Goal: Task Accomplishment & Management: Manage account settings

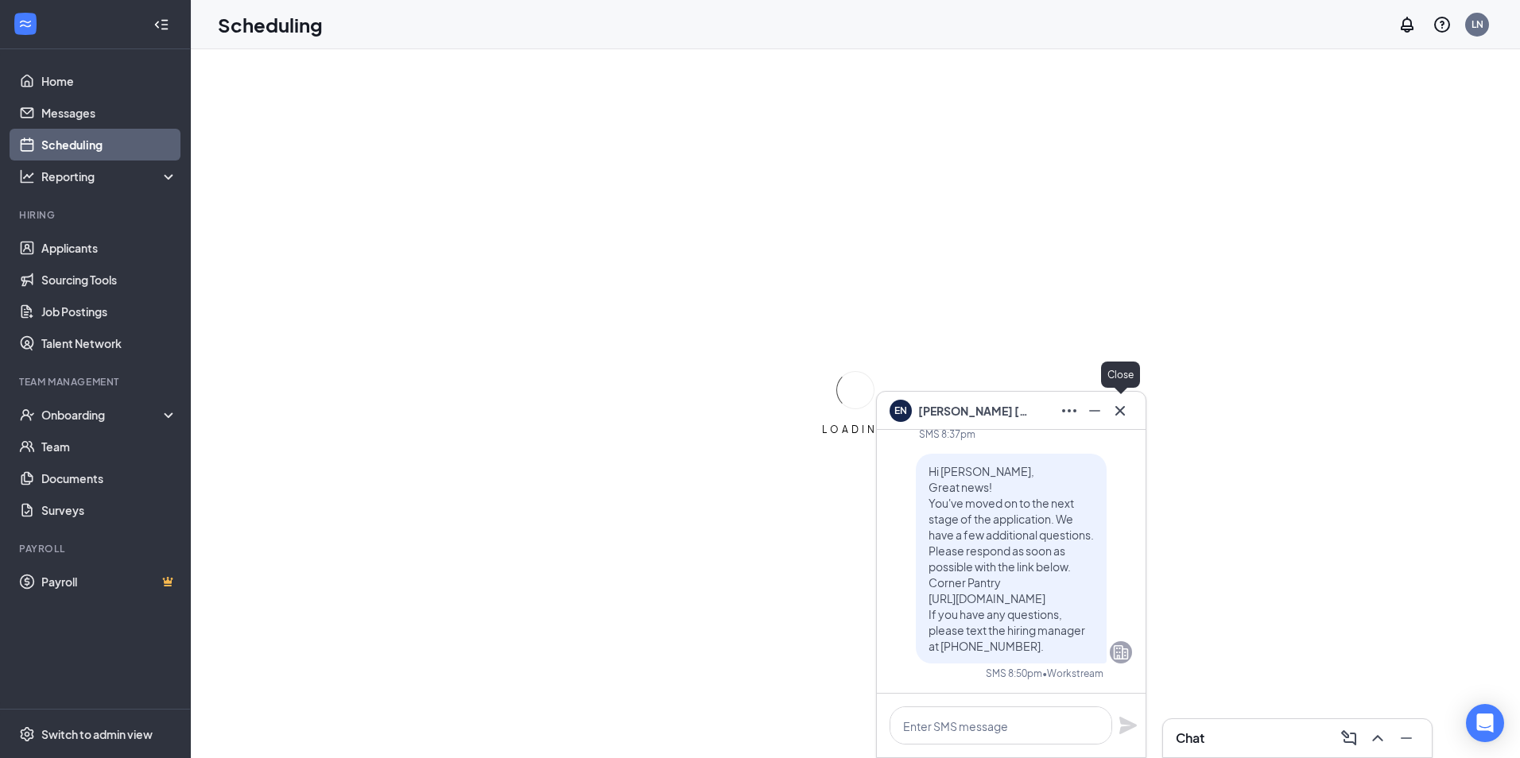
click at [1128, 407] on icon "Cross" at bounding box center [1119, 410] width 19 height 19
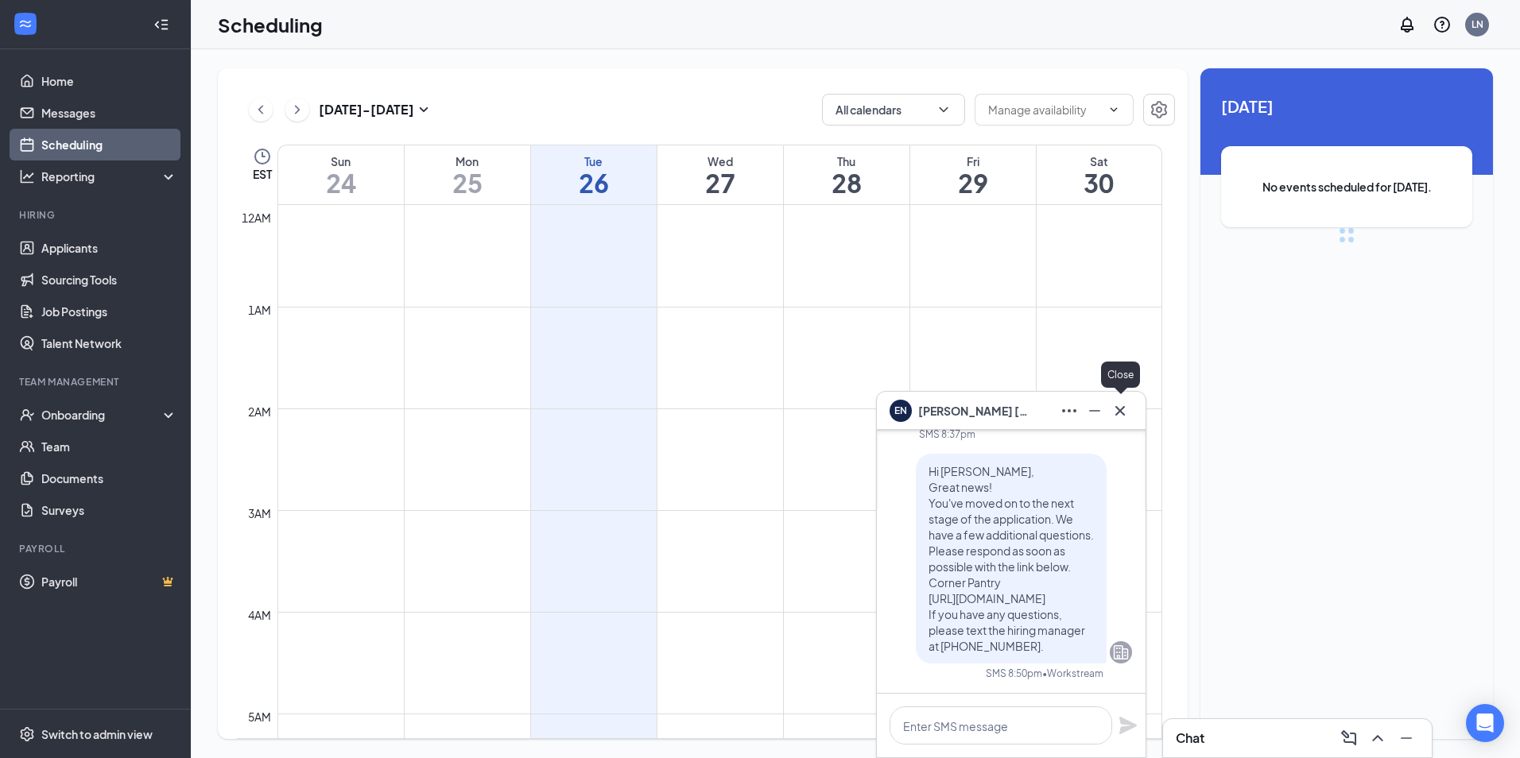
scroll to position [781, 0]
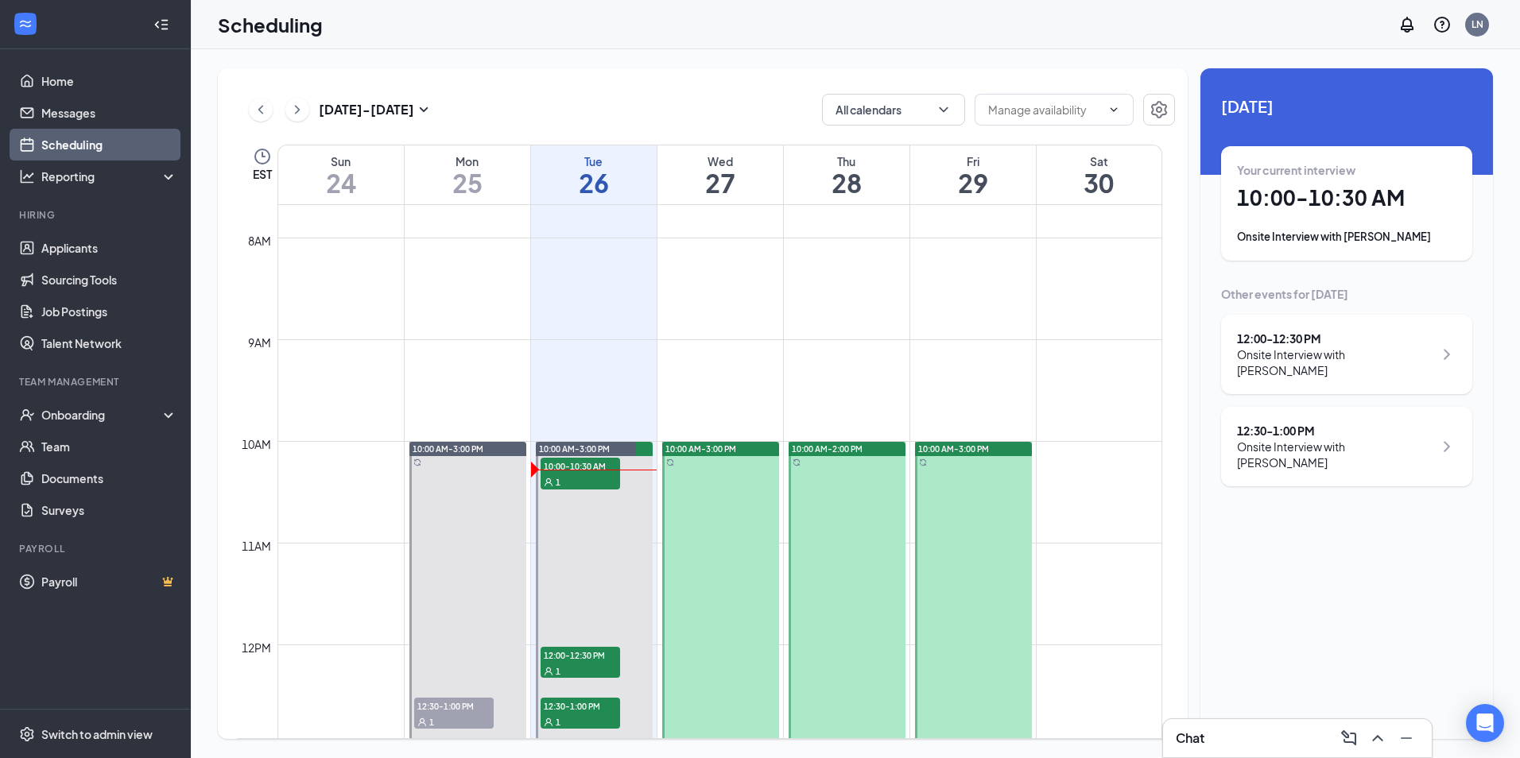
click at [1281, 339] on div "12:00 - 12:30 PM" at bounding box center [1335, 339] width 196 height 16
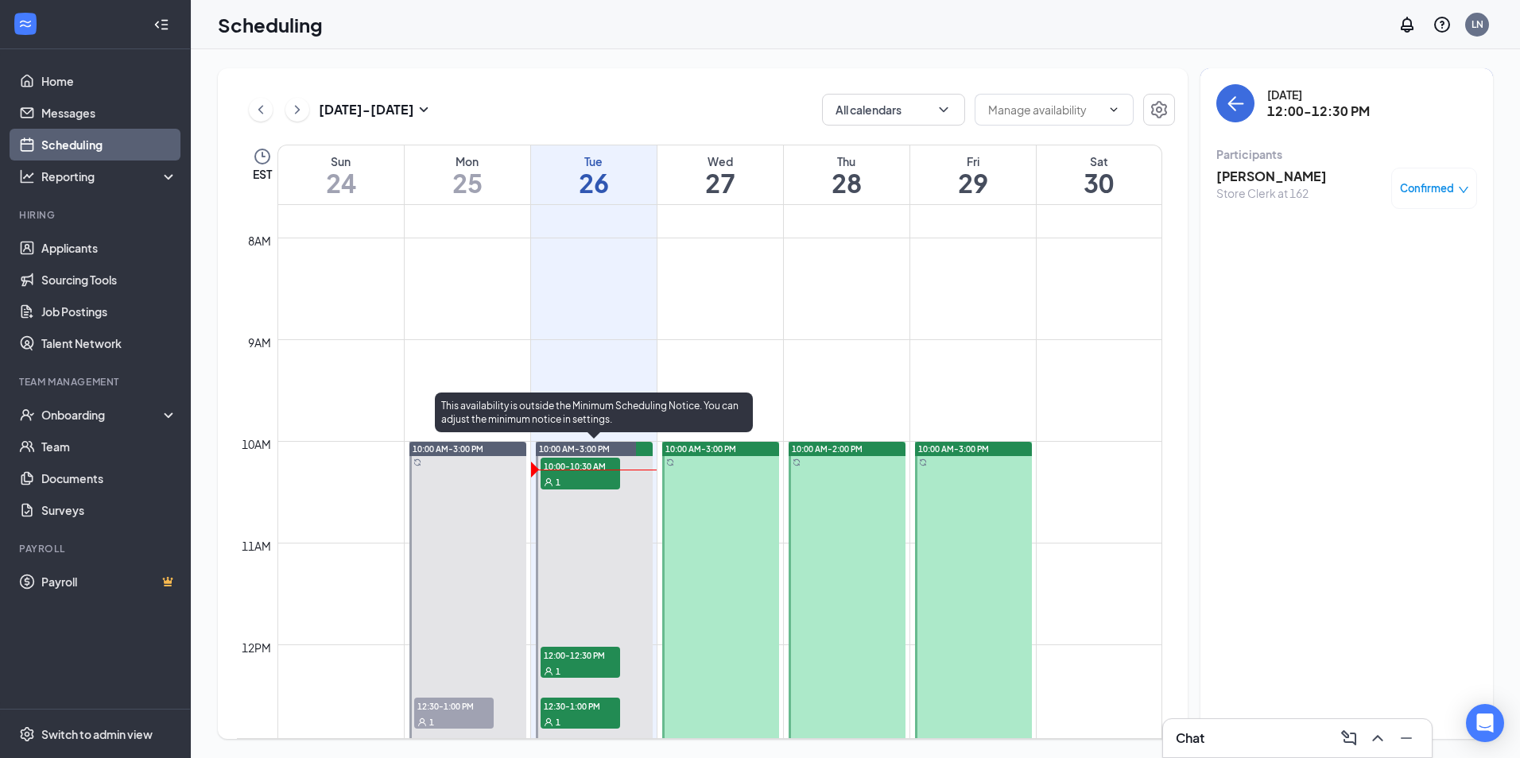
scroll to position [940, 0]
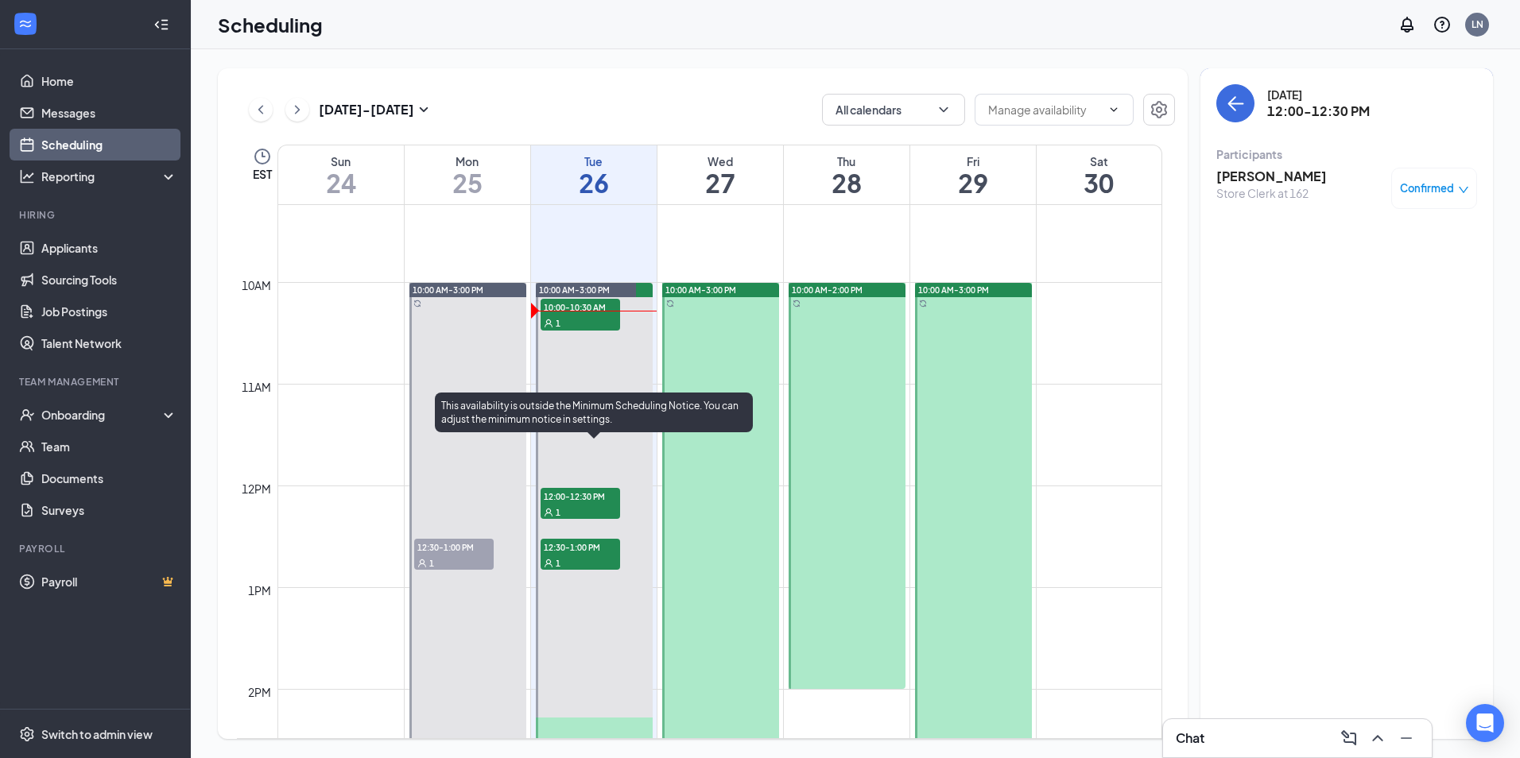
click at [592, 564] on div "1" at bounding box center [580, 563] width 79 height 16
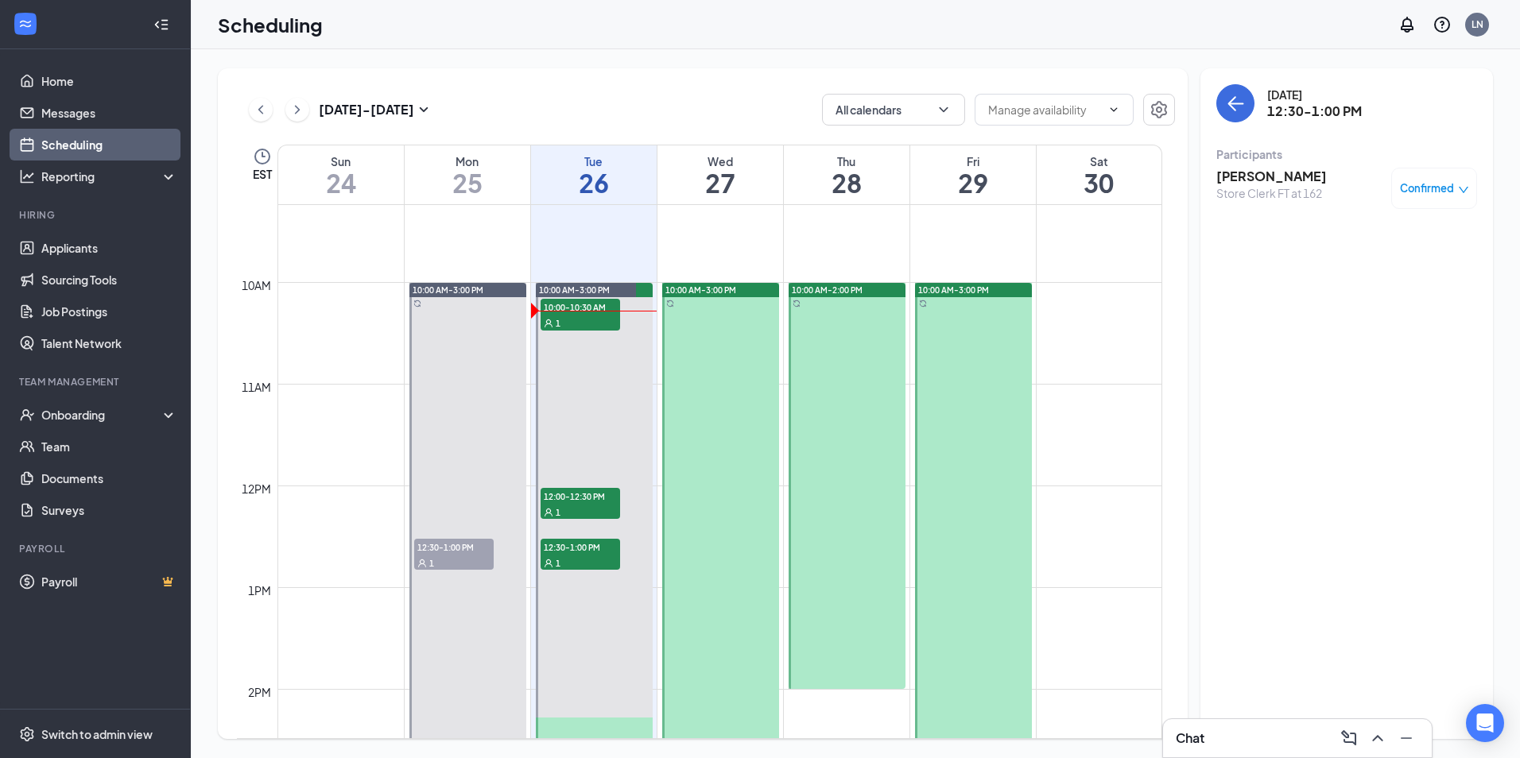
click at [450, 547] on span "12:30-1:00 PM" at bounding box center [453, 547] width 79 height 16
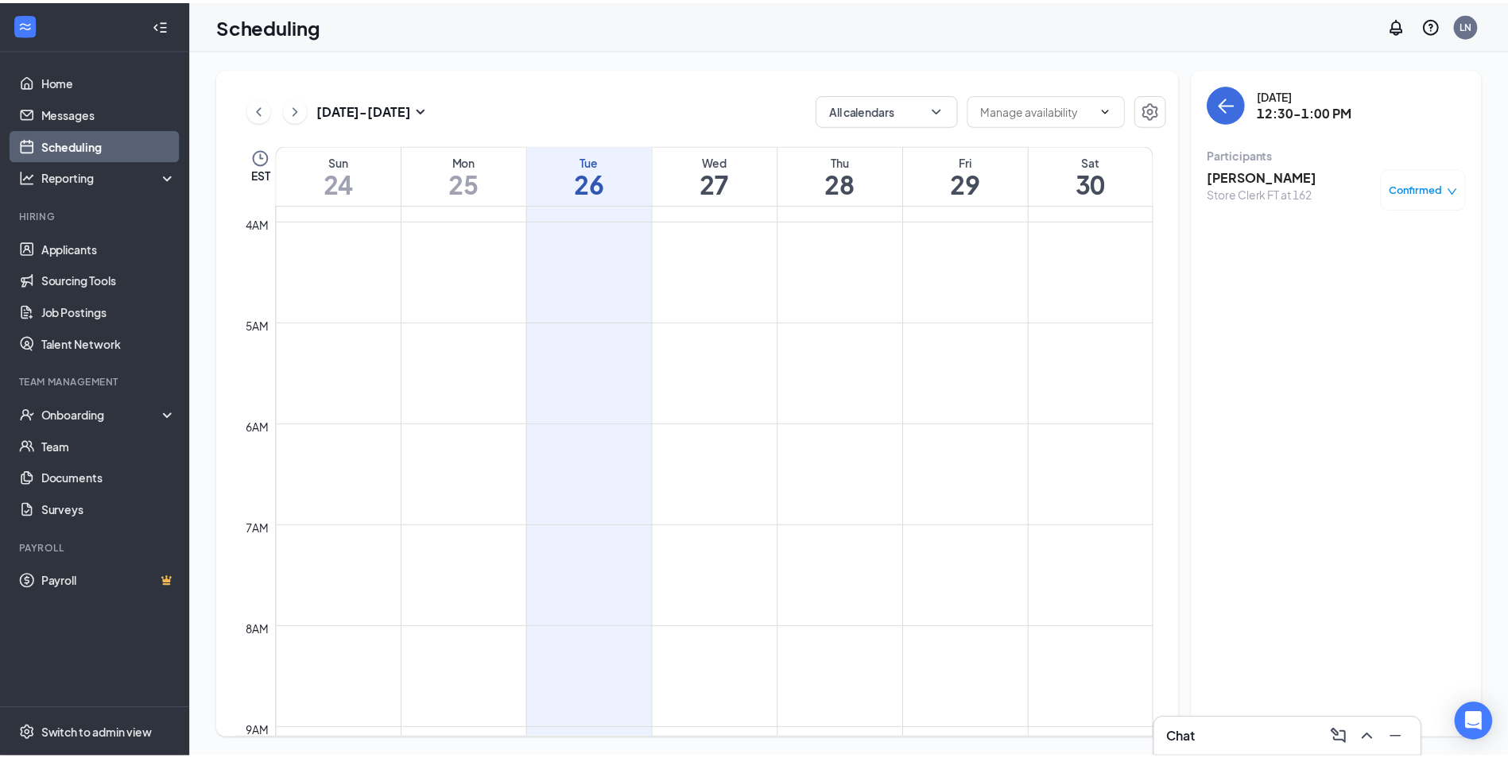
scroll to position [384, 0]
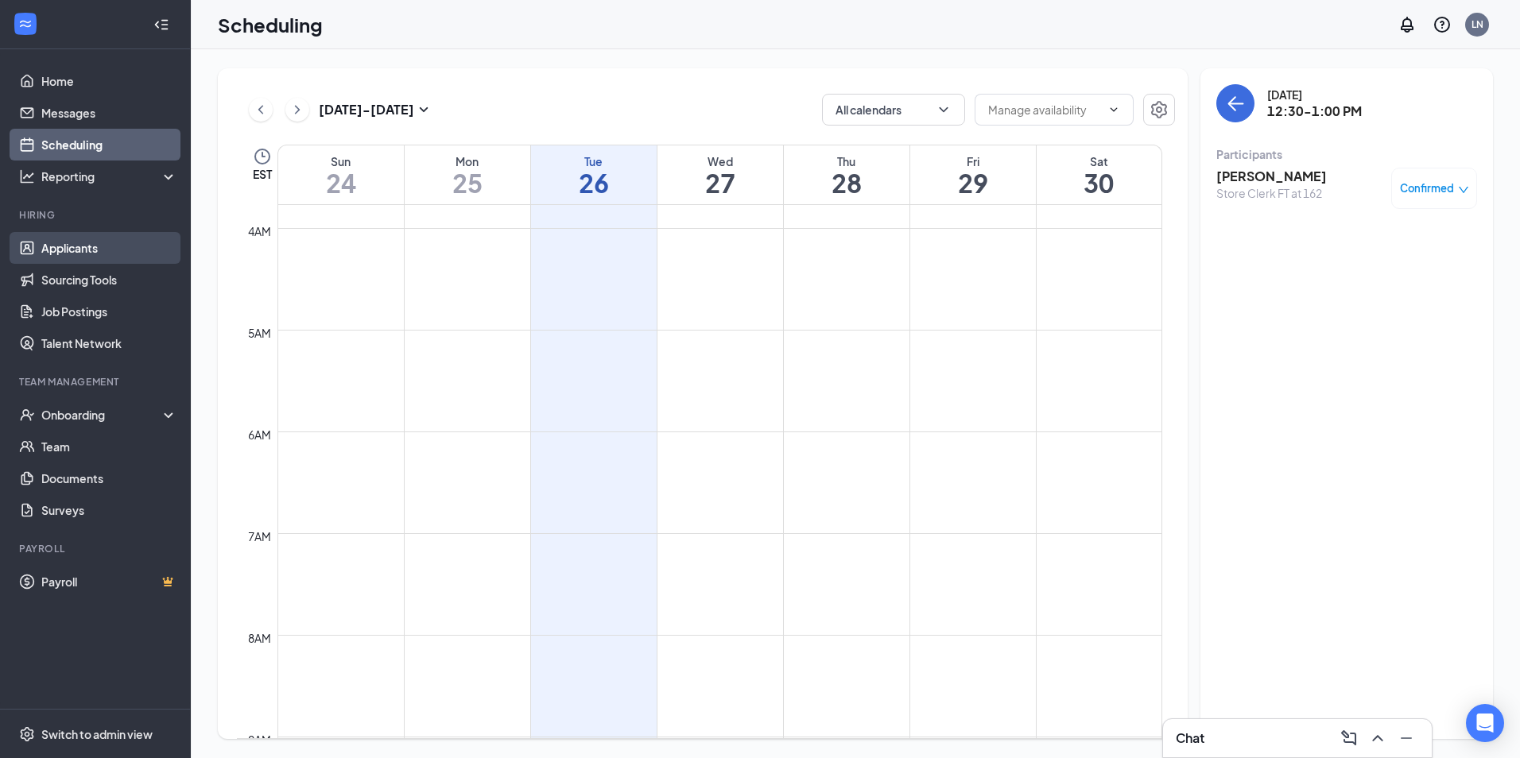
click at [45, 248] on link "Applicants" at bounding box center [109, 248] width 136 height 32
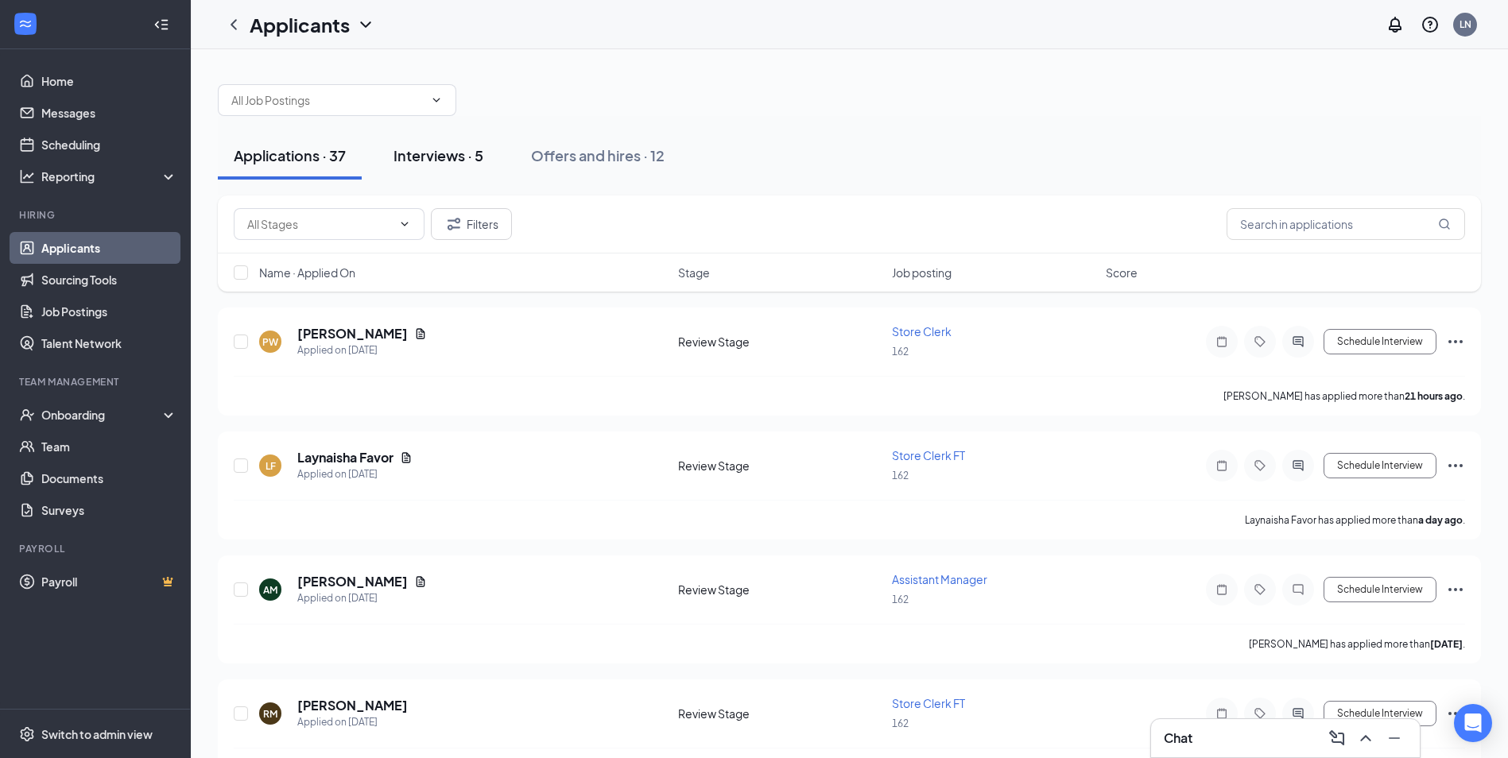
click at [446, 153] on div "Interviews · 5" at bounding box center [438, 155] width 90 height 20
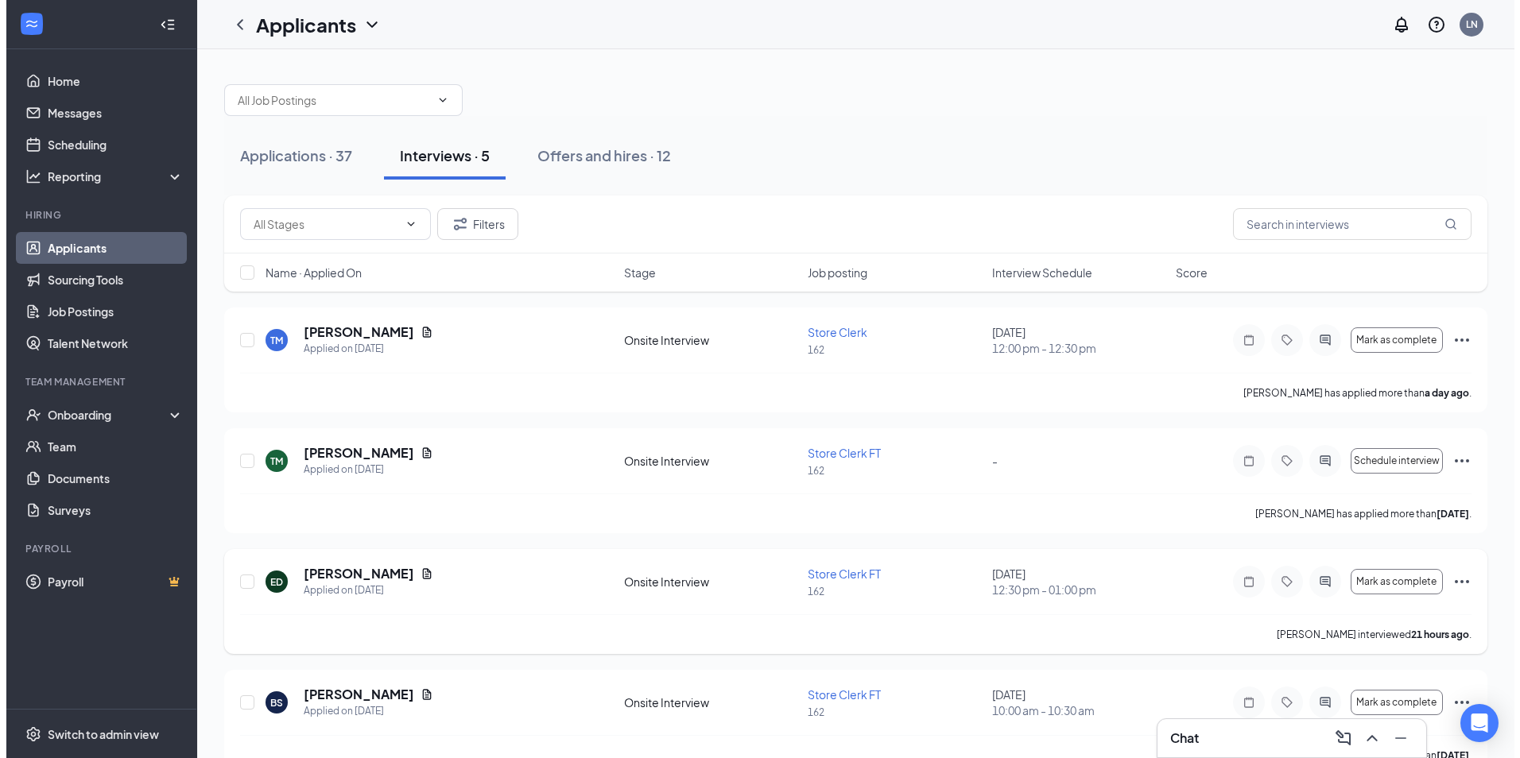
scroll to position [157, 0]
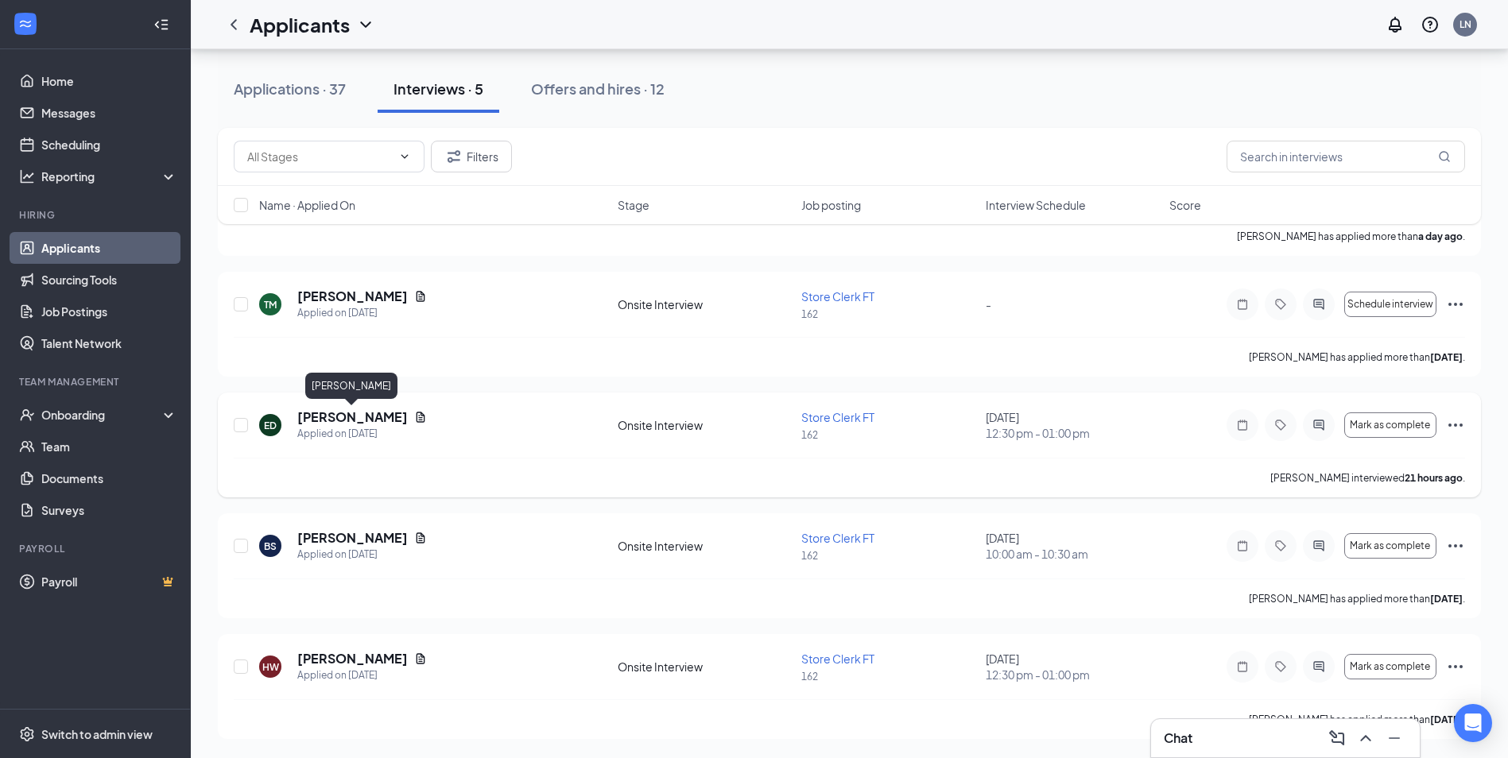
click at [388, 411] on h5 "[PERSON_NAME]" at bounding box center [352, 417] width 110 height 17
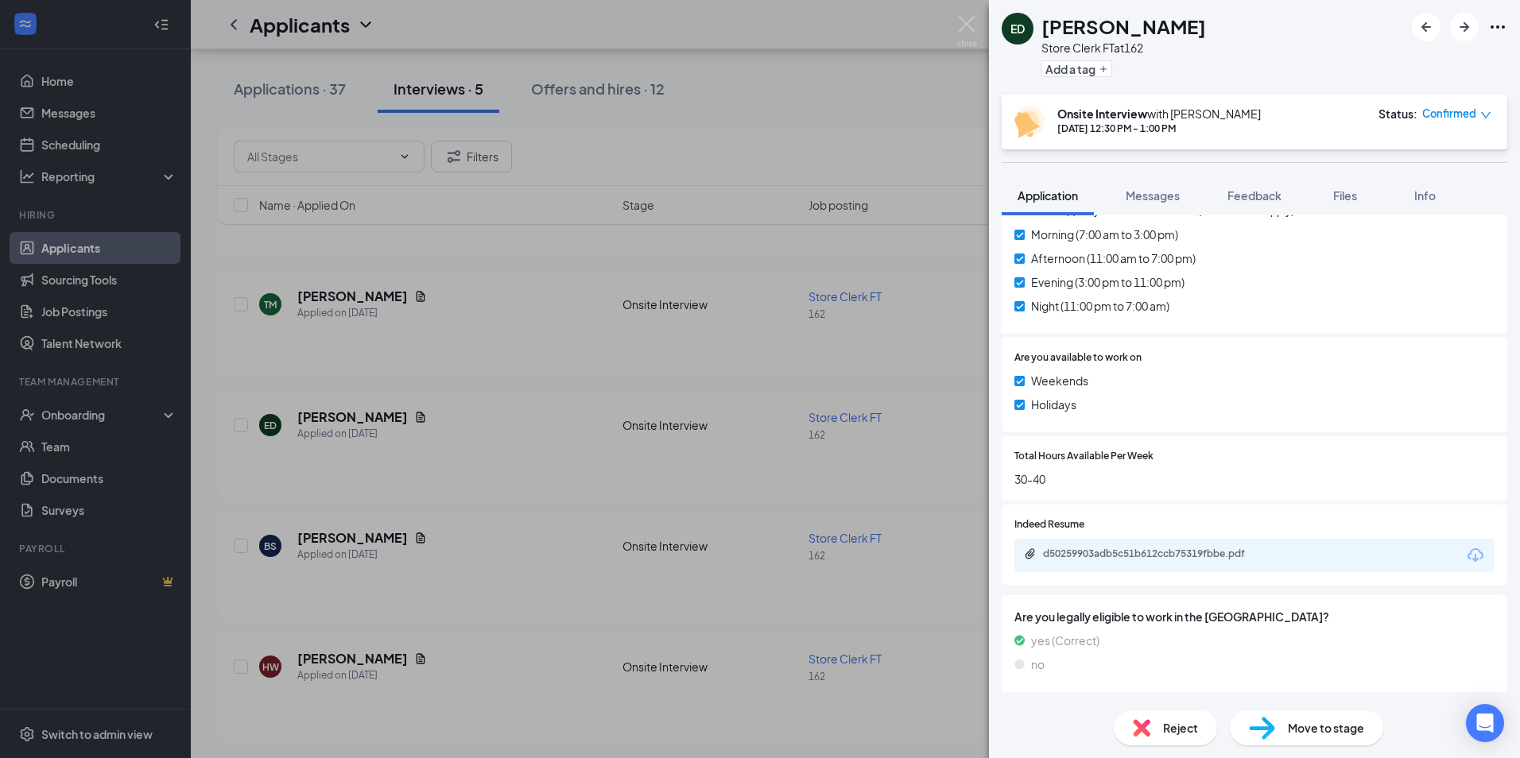
scroll to position [477, 0]
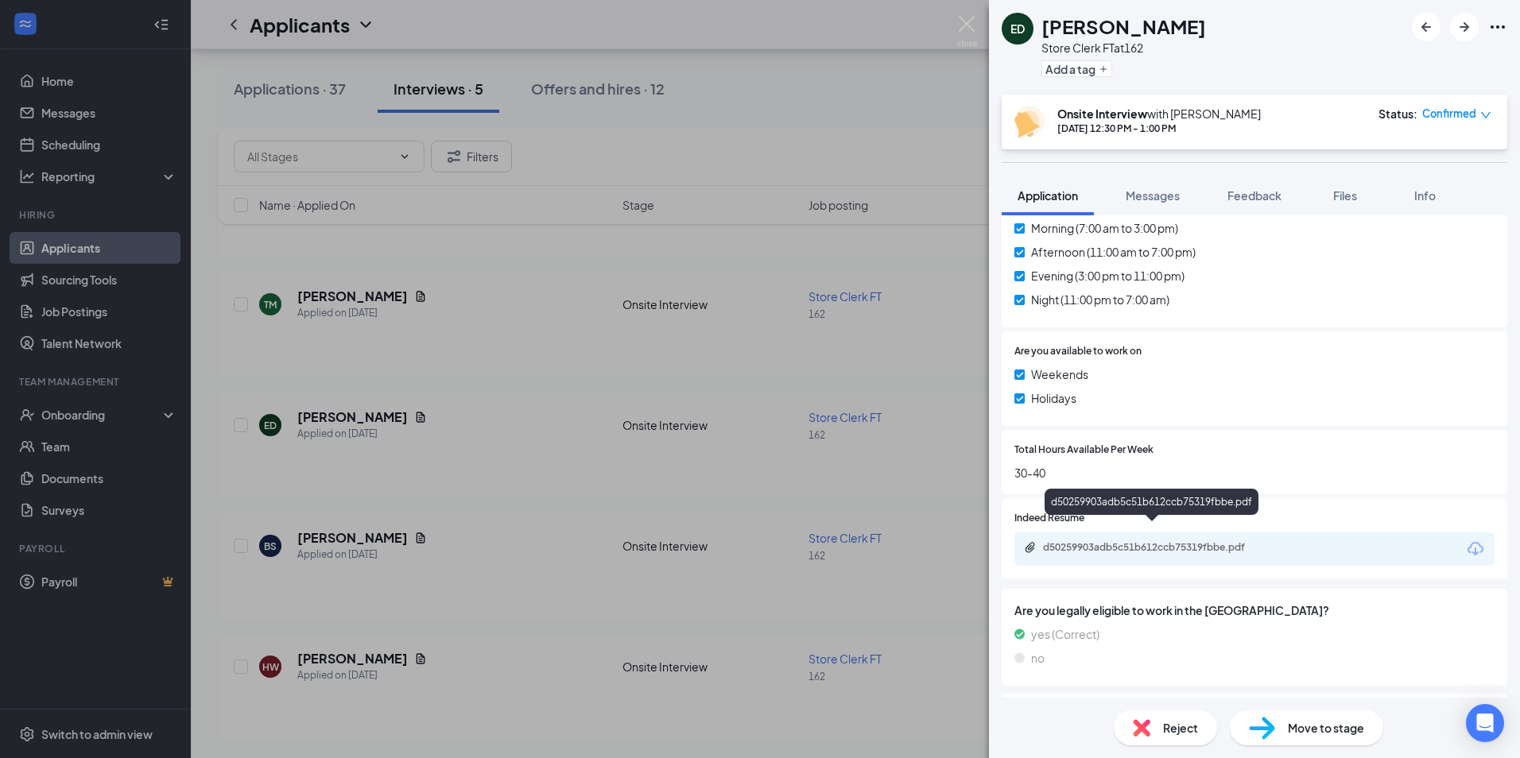
click at [1162, 541] on div "d50259903adb5c51b612ccb75319fbbe.pdf" at bounding box center [1154, 547] width 223 height 13
